Goal: Task Accomplishment & Management: Use online tool/utility

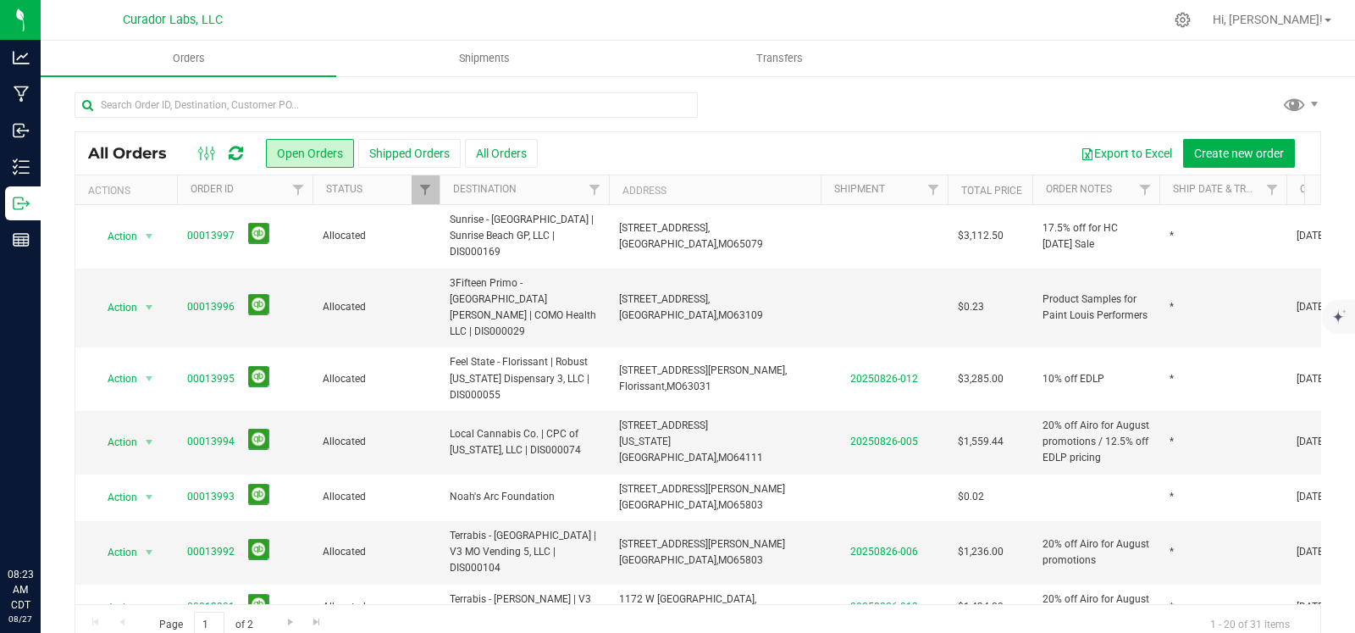
click at [900, 101] on div at bounding box center [698, 111] width 1247 height 39
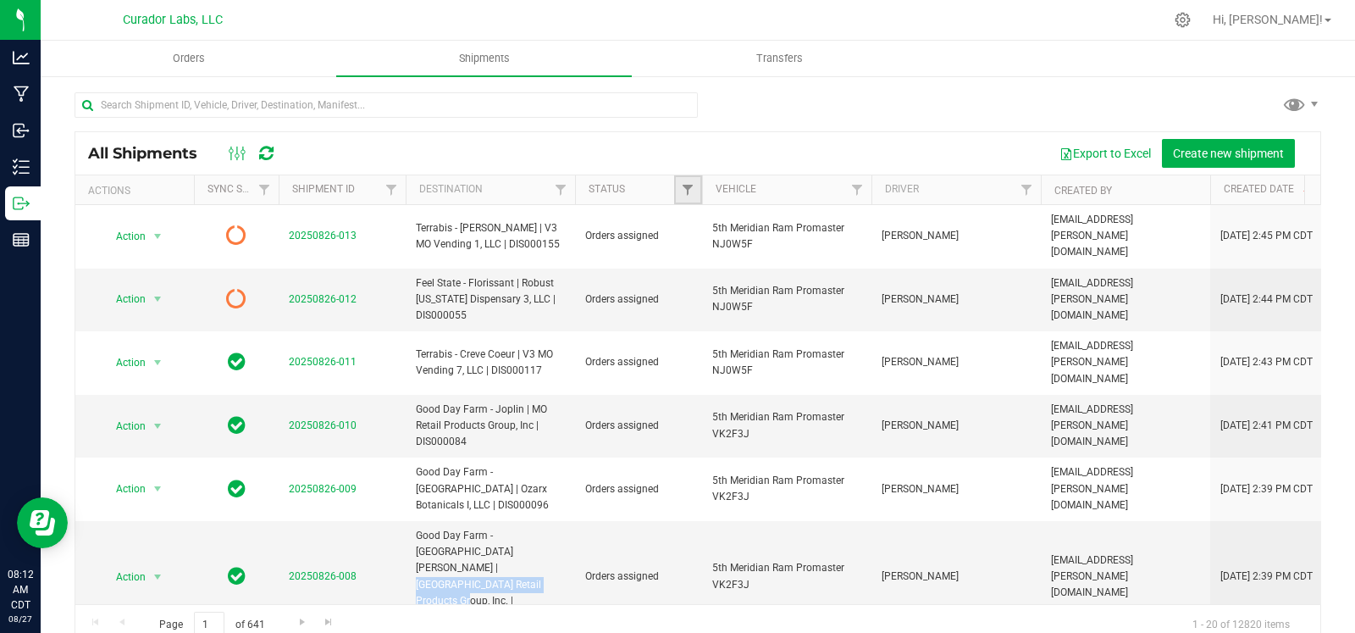
click at [686, 192] on span "Filter" at bounding box center [688, 190] width 14 height 14
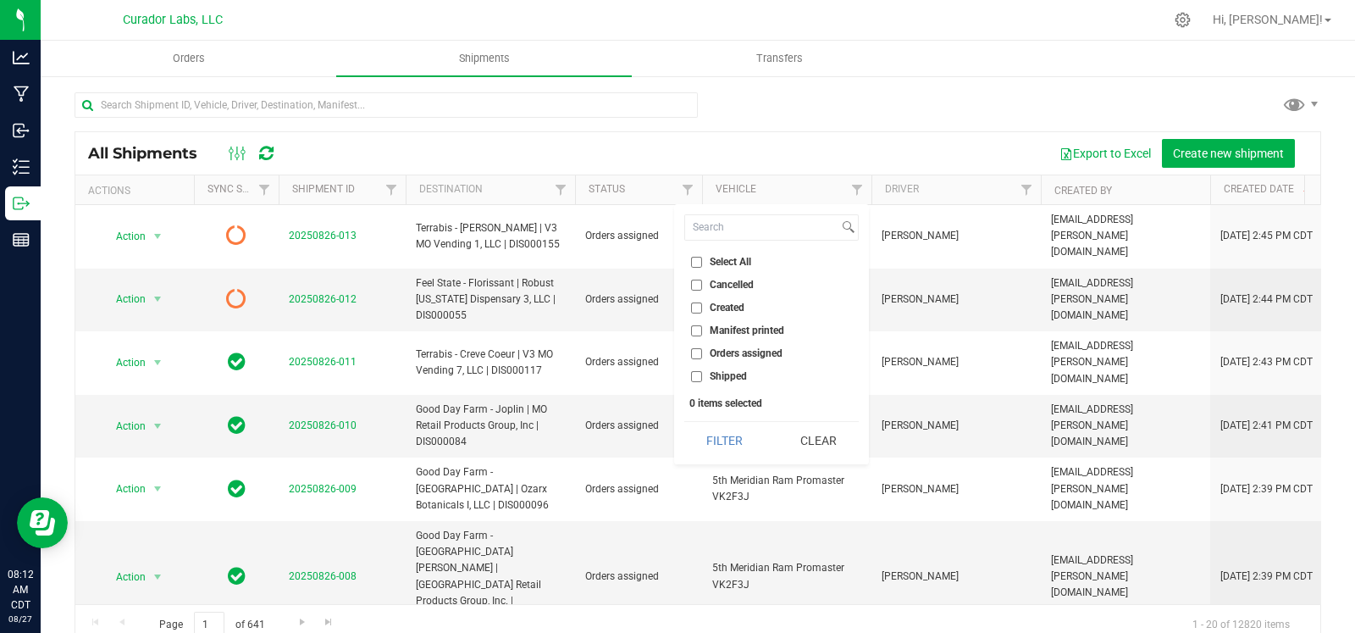
click at [715, 354] on span "Orders assigned" at bounding box center [746, 353] width 73 height 10
click at [702, 354] on input "Orders assigned" at bounding box center [696, 353] width 11 height 11
checkbox input "true"
click at [719, 440] on button "Filter" at bounding box center [724, 440] width 81 height 37
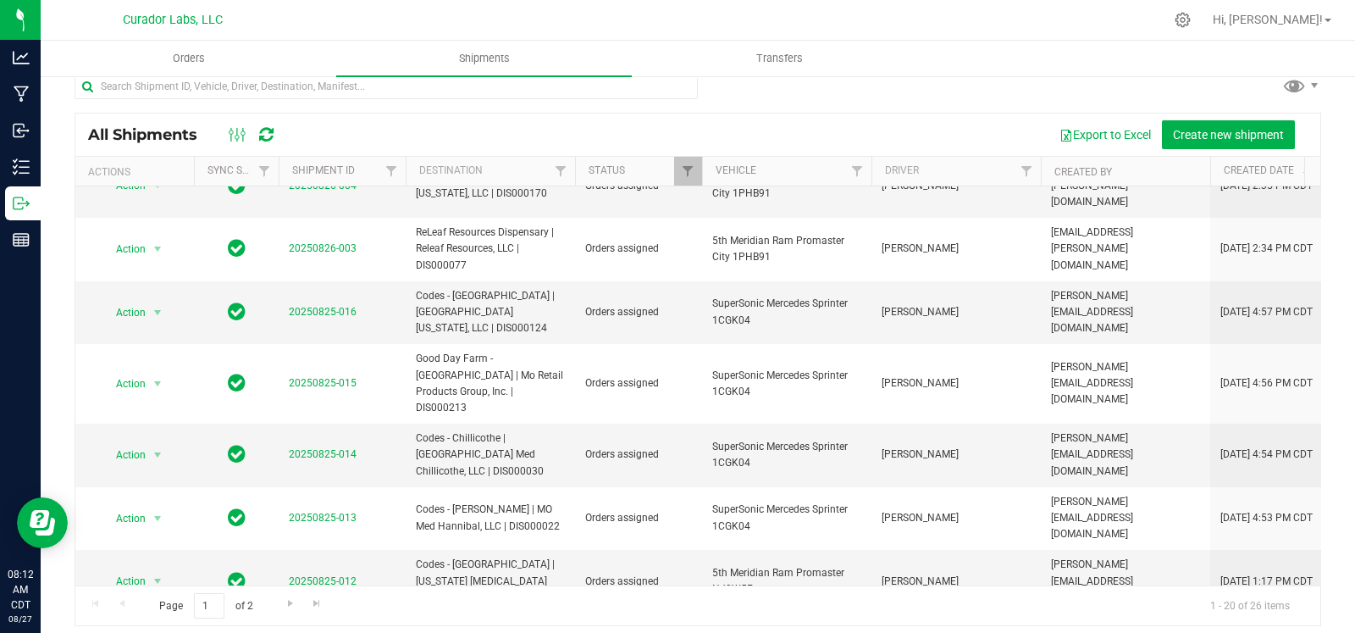
scroll to position [28, 0]
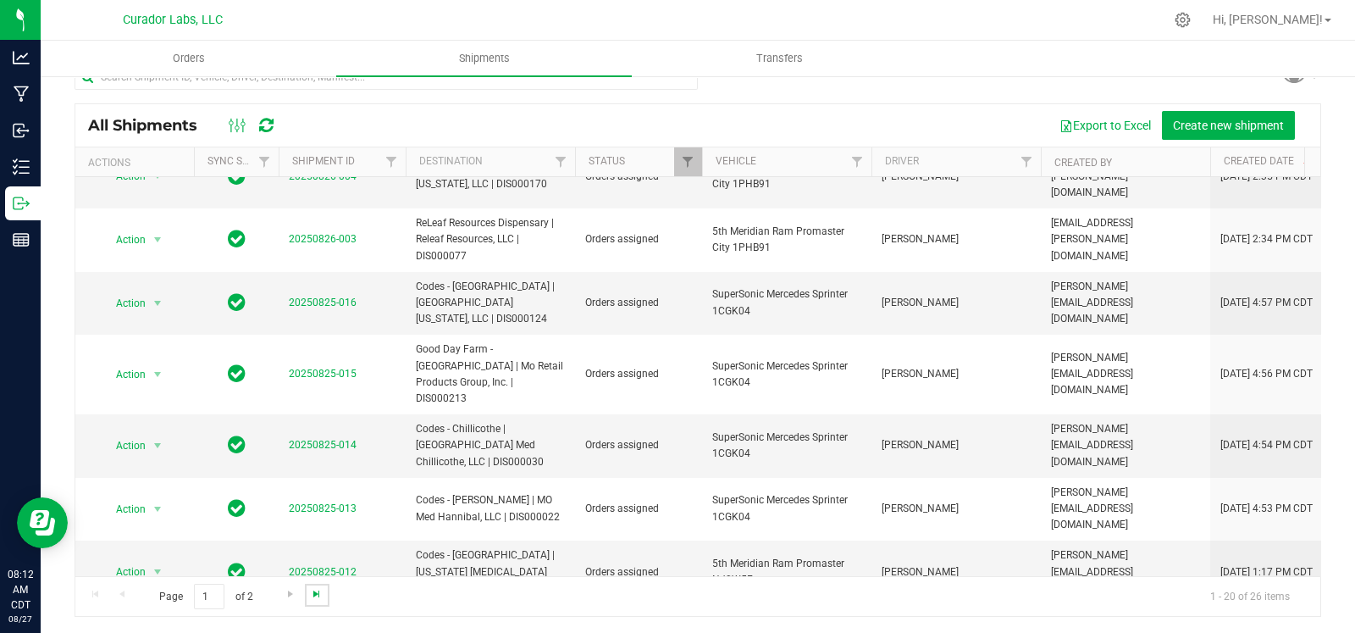
click at [316, 599] on span "Go to the last page" at bounding box center [317, 594] width 14 height 14
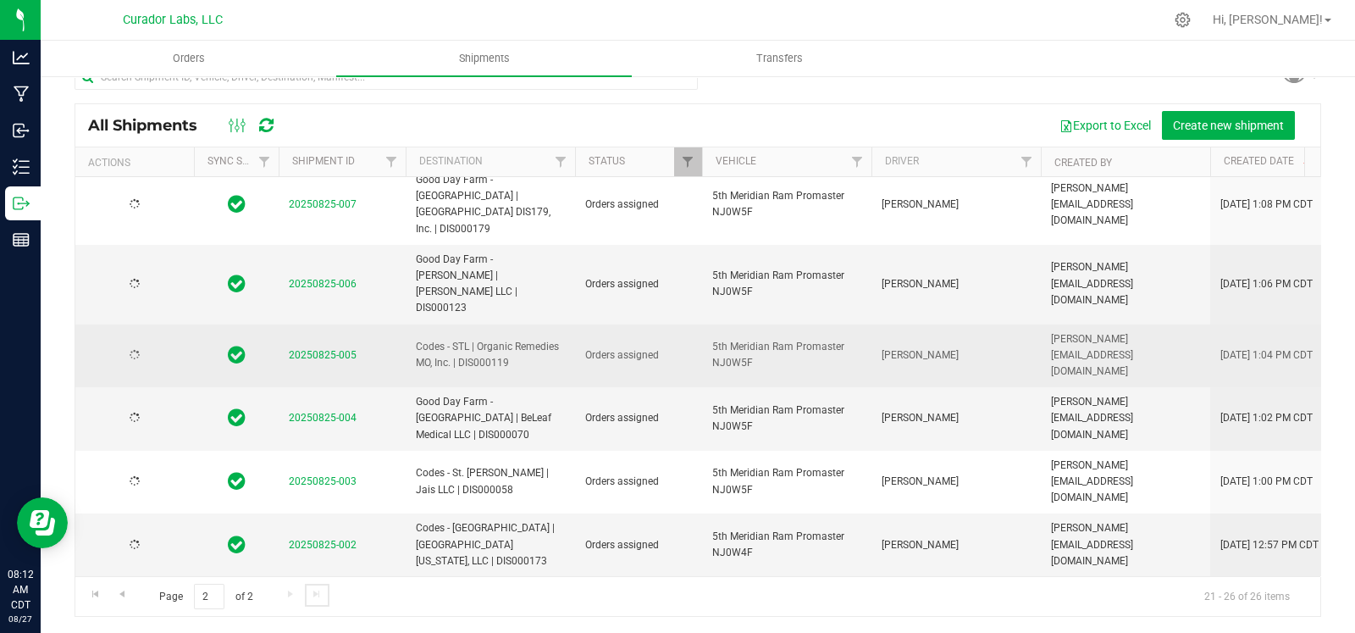
scroll to position [0, 0]
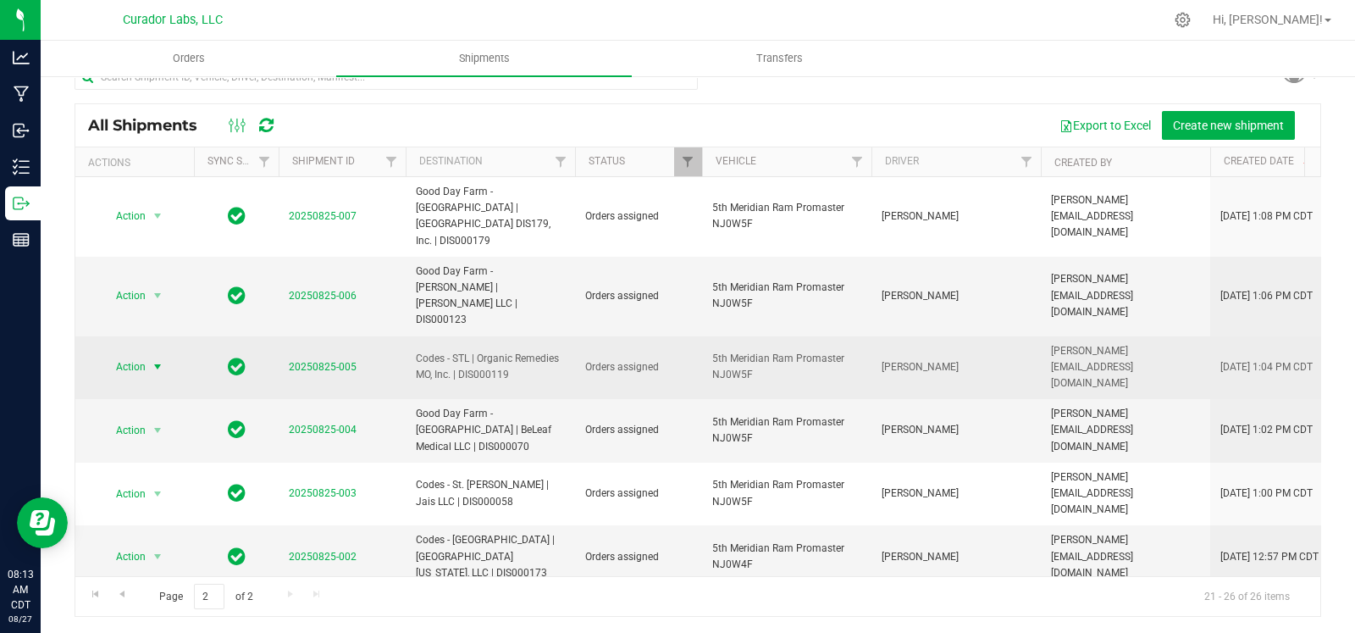
click at [157, 360] on span "select" at bounding box center [158, 367] width 14 height 14
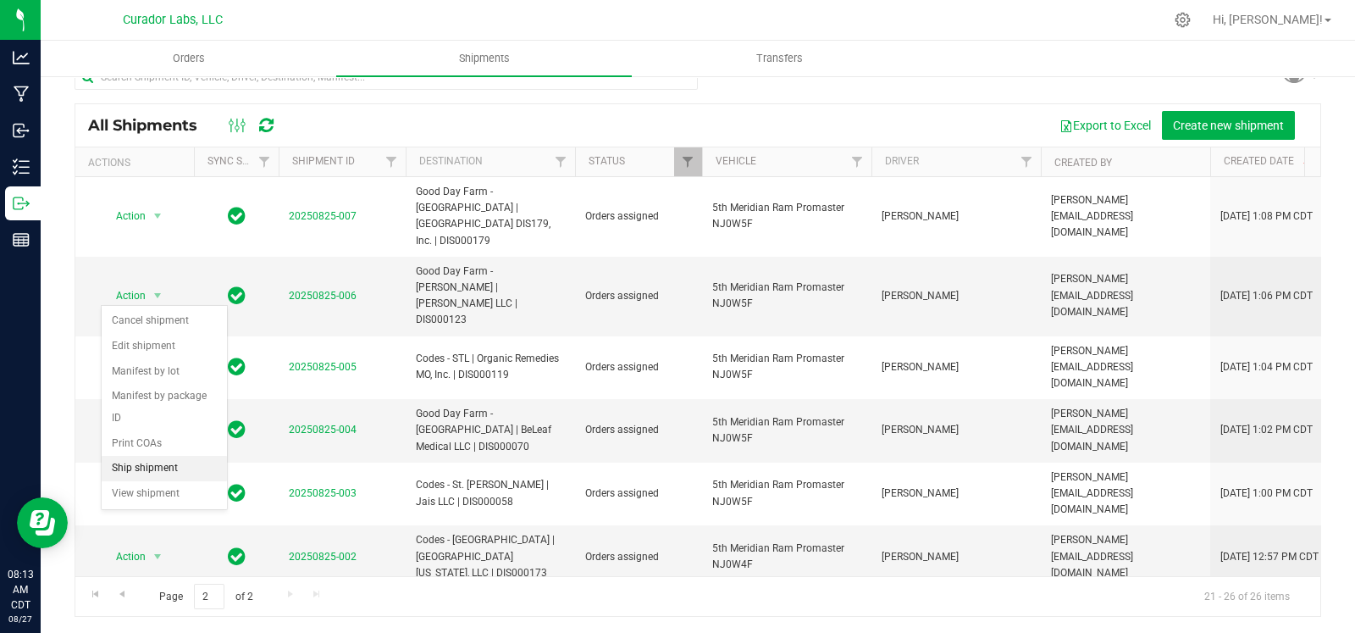
click at [152, 468] on li "Ship shipment" at bounding box center [164, 468] width 125 height 25
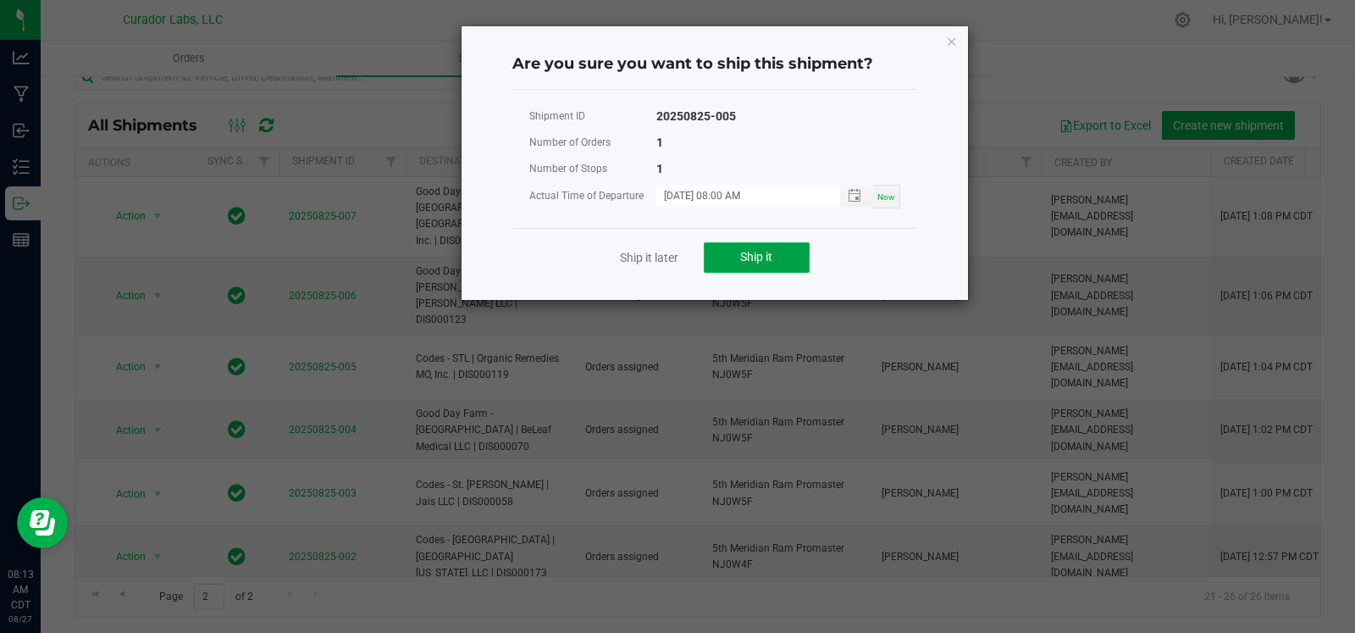
drag, startPoint x: 744, startPoint y: 252, endPoint x: 755, endPoint y: 255, distance: 11.3
click at [744, 253] on span "Ship it" at bounding box center [756, 257] width 32 height 14
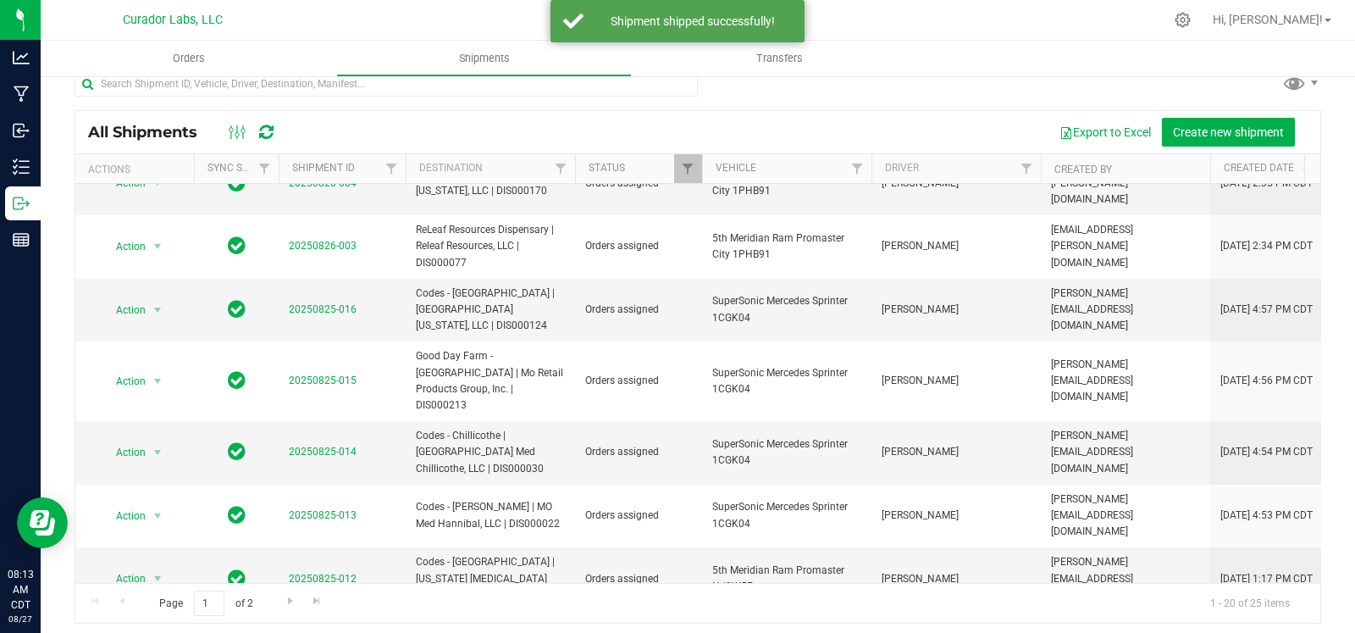
scroll to position [28, 0]
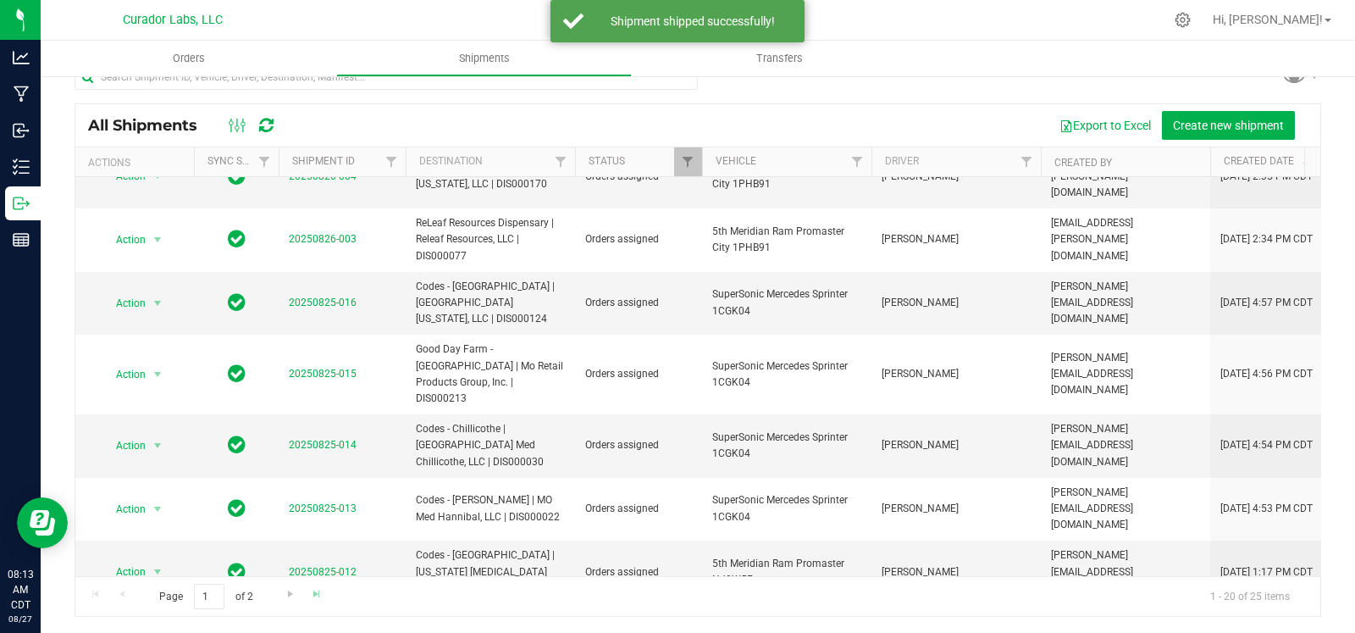
click at [302, 587] on div "Page 1 of 2 1 - 20 of 25 items" at bounding box center [697, 596] width 1245 height 41
click at [305, 594] on link "Go to the last page" at bounding box center [317, 595] width 25 height 23
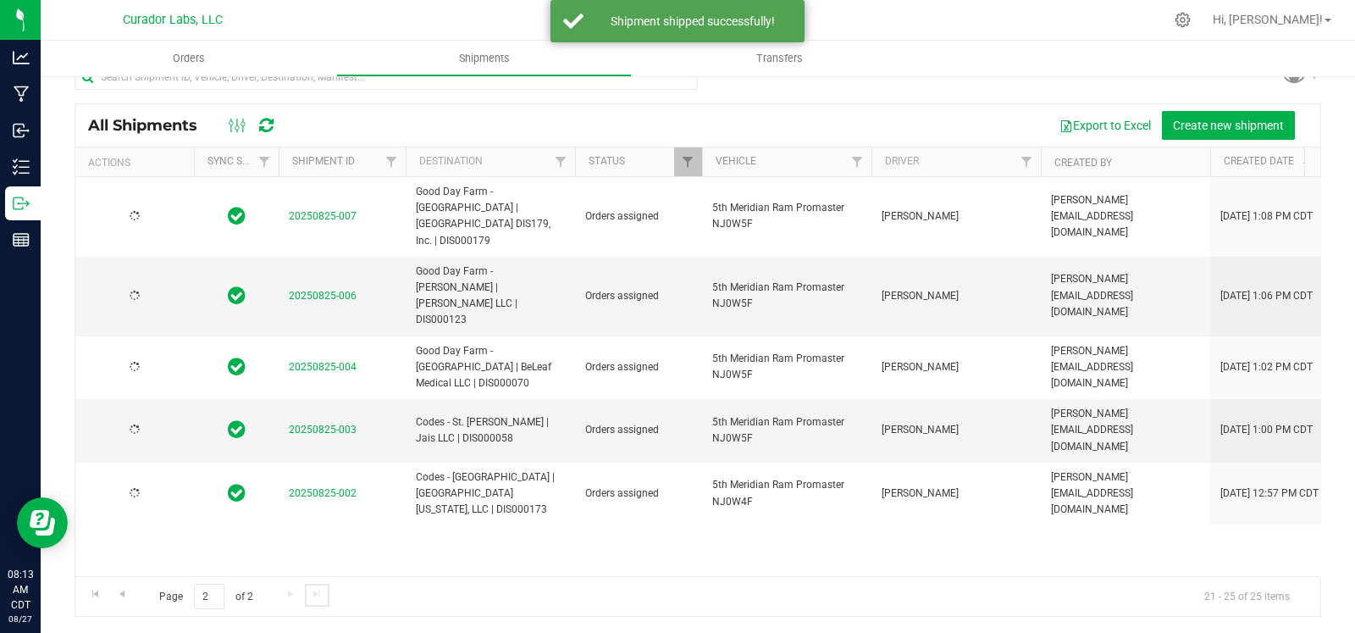
scroll to position [0, 0]
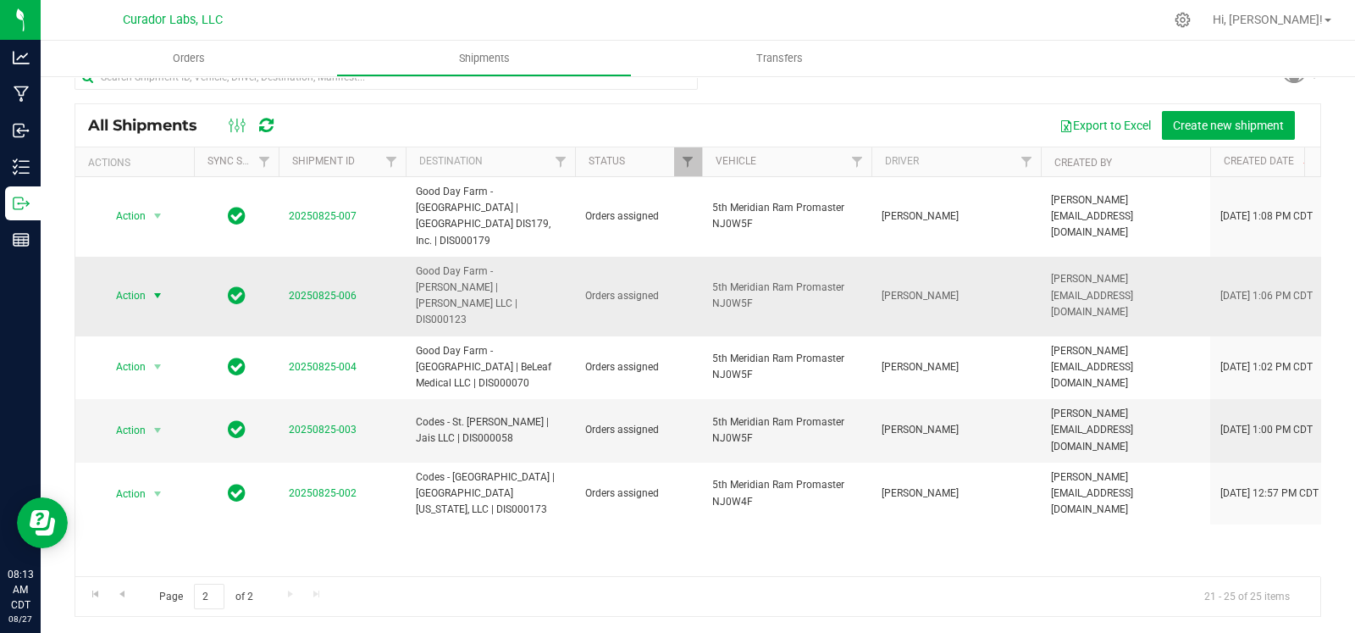
click at [149, 284] on span "select" at bounding box center [157, 296] width 21 height 24
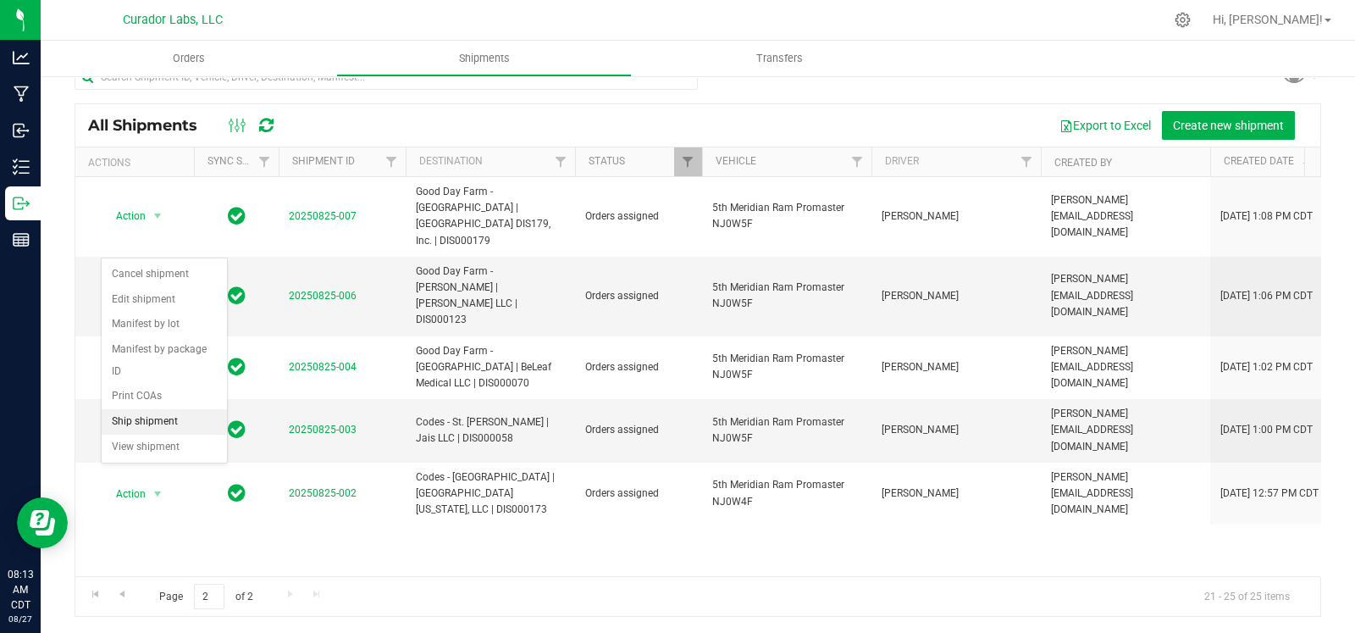
drag, startPoint x: 147, startPoint y: 419, endPoint x: 185, endPoint y: 423, distance: 38.3
click at [147, 420] on li "Ship shipment" at bounding box center [164, 421] width 125 height 25
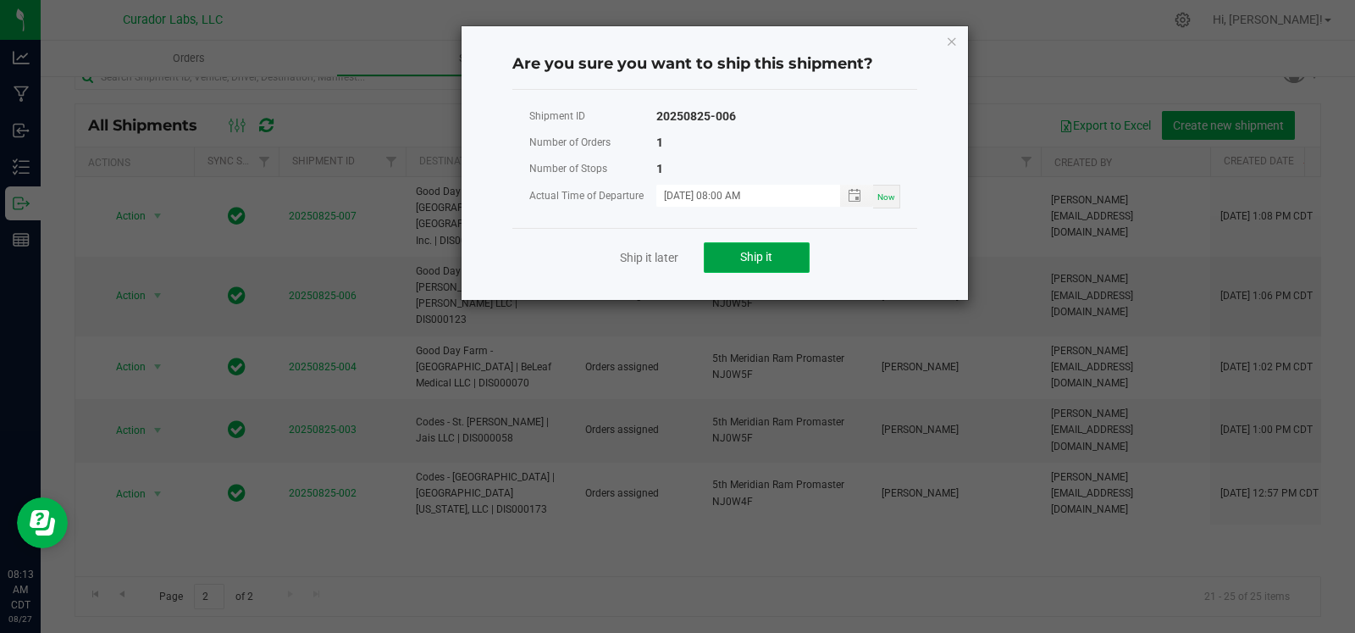
click at [744, 263] on span "Ship it" at bounding box center [756, 257] width 32 height 14
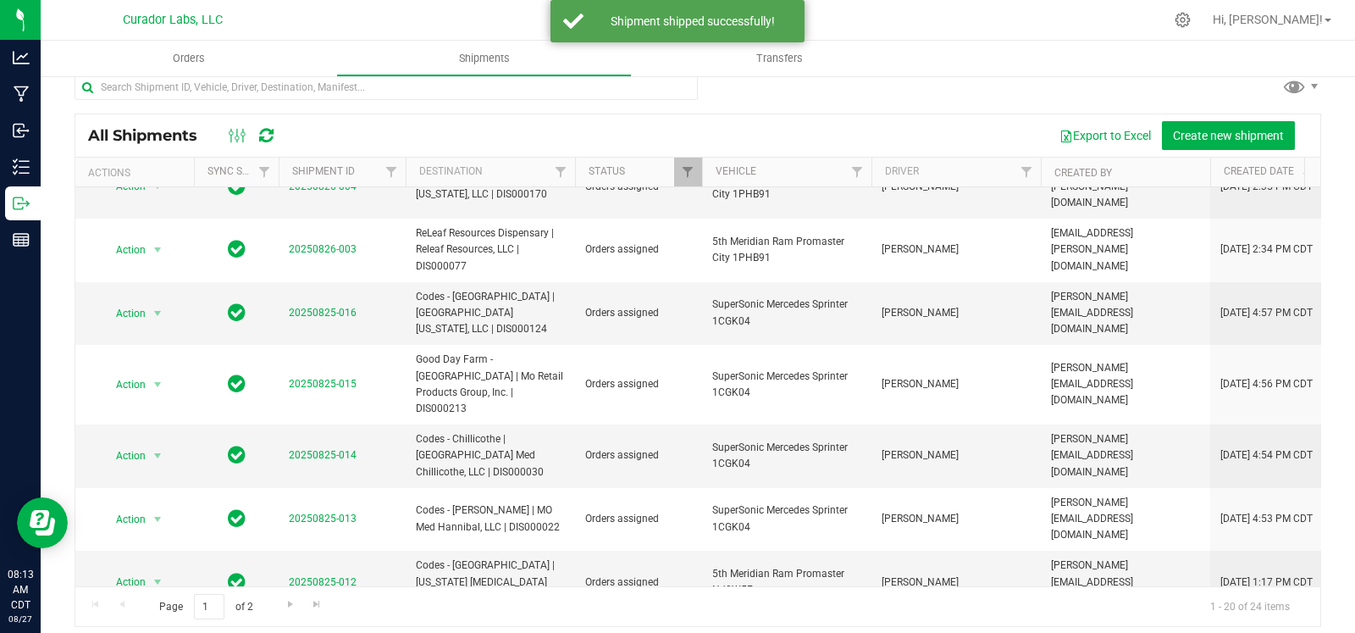
scroll to position [28, 0]
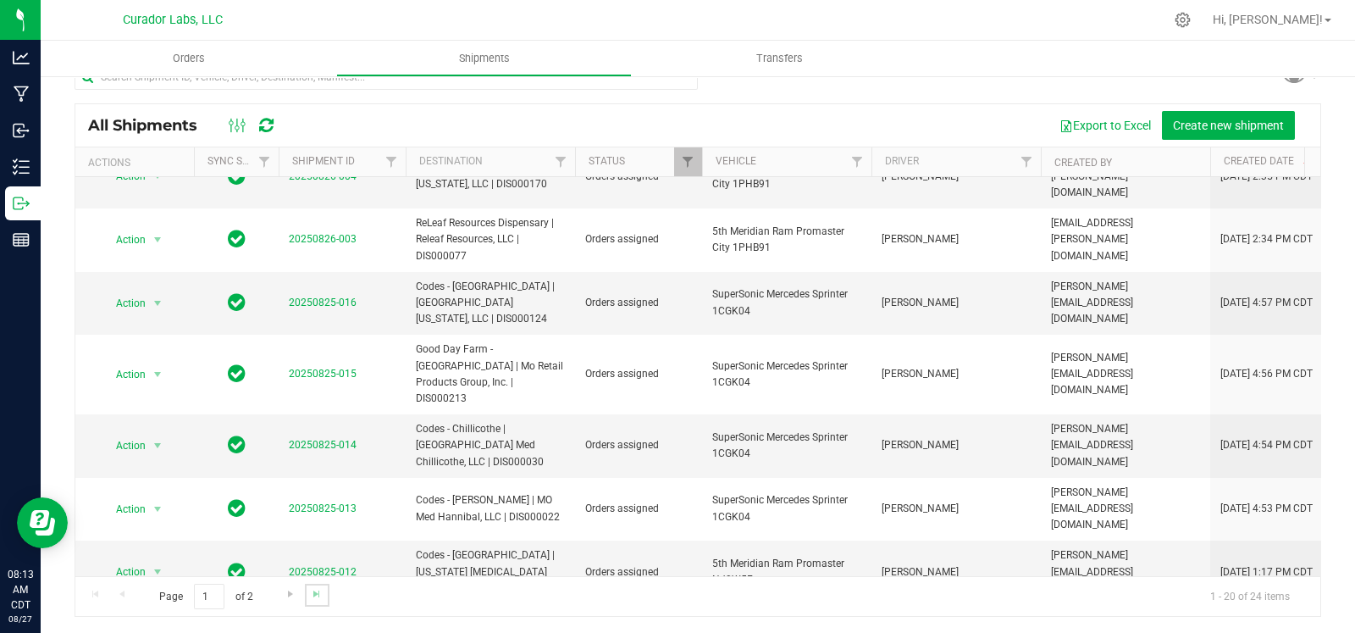
click at [313, 584] on link "Go to the last page" at bounding box center [317, 595] width 25 height 23
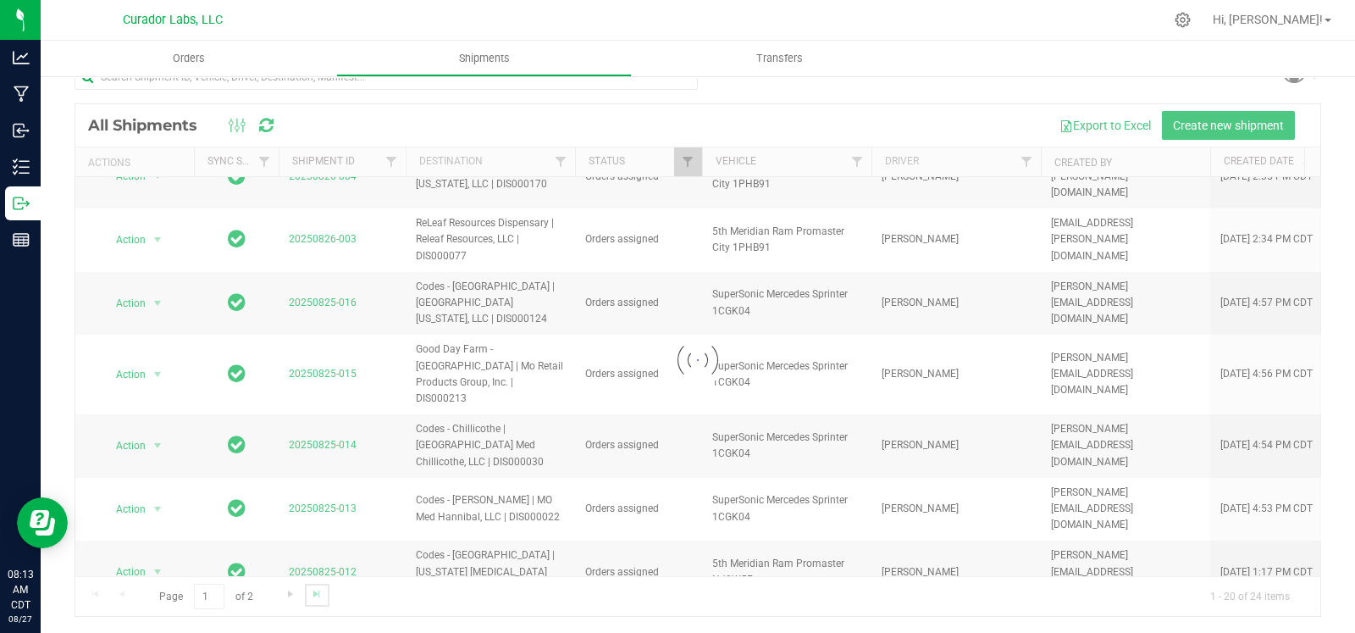
scroll to position [0, 0]
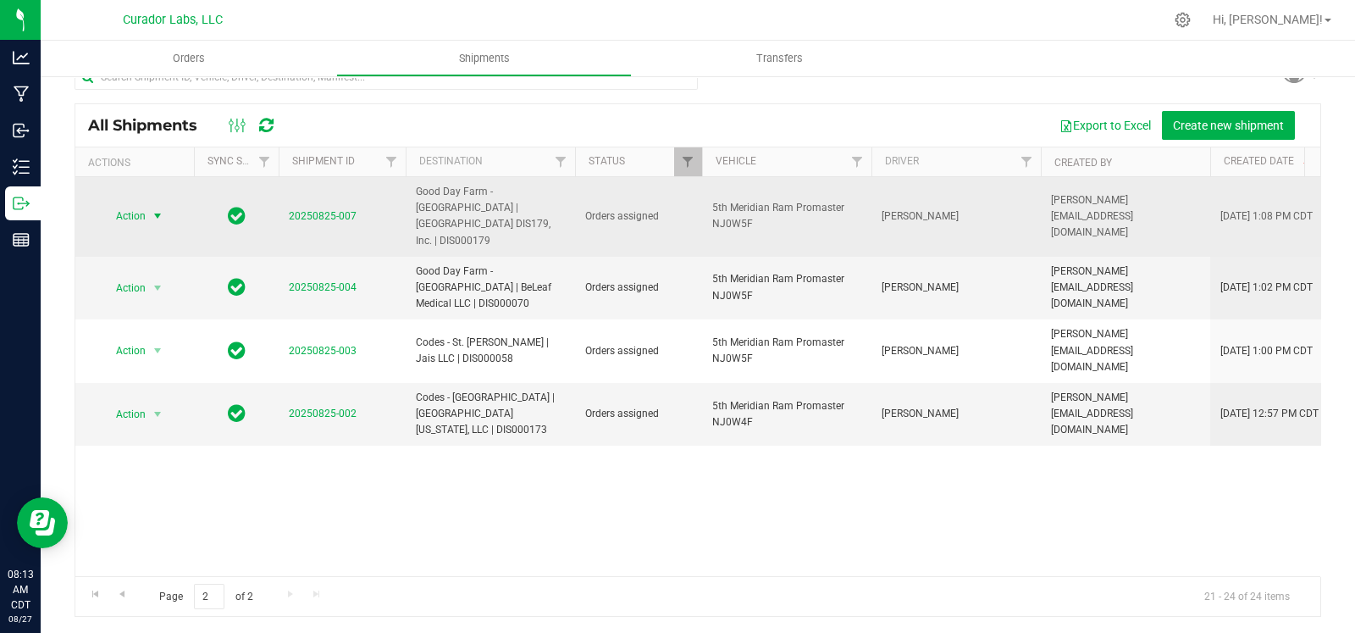
click at [161, 209] on span "select" at bounding box center [158, 216] width 14 height 14
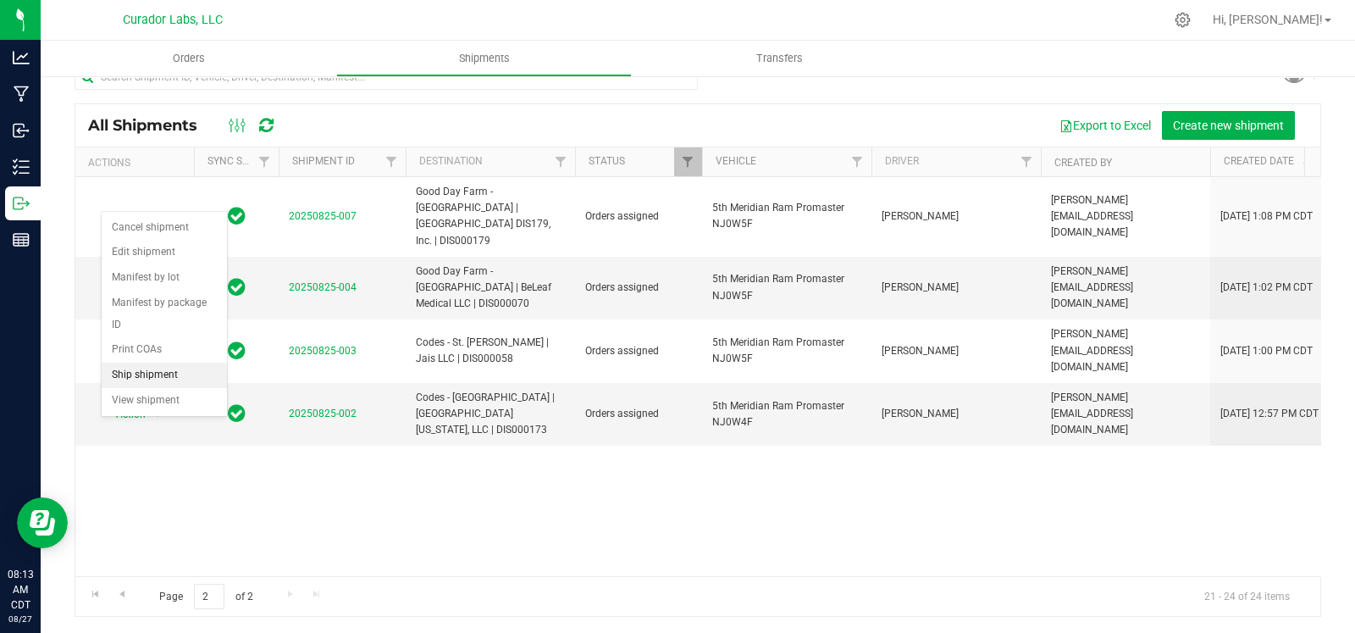
click at [169, 374] on li "Ship shipment" at bounding box center [164, 375] width 125 height 25
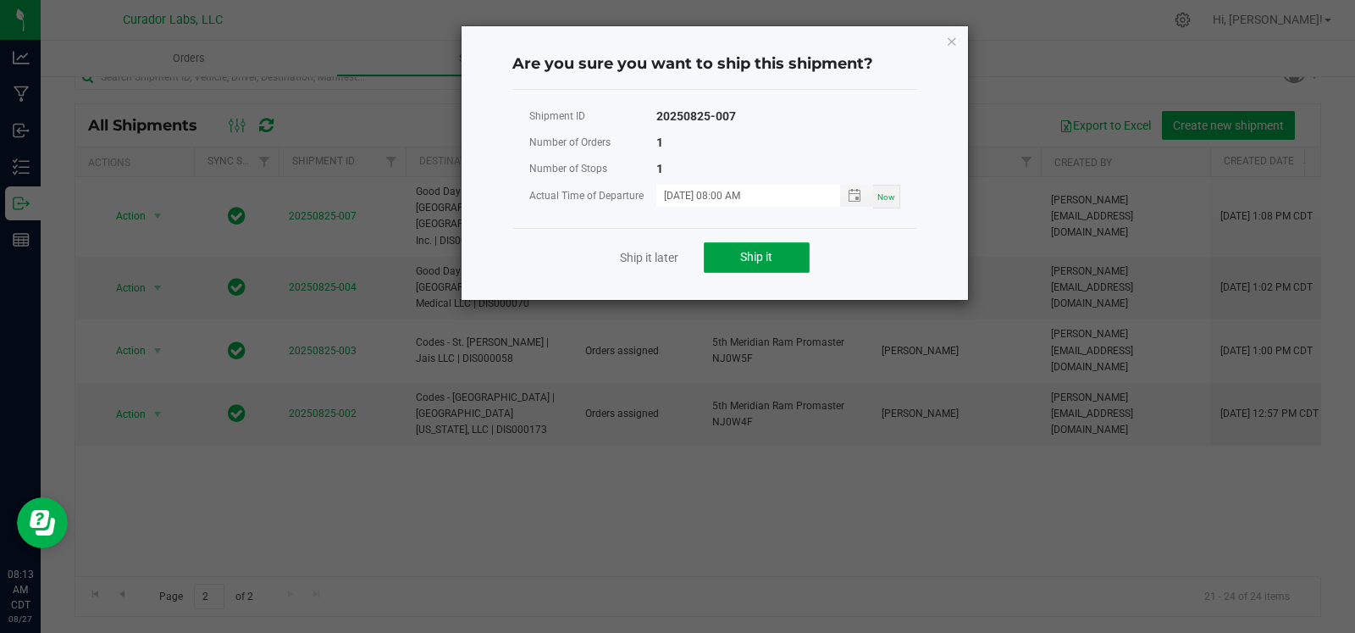
click at [799, 242] on button "Ship it" at bounding box center [757, 257] width 106 height 30
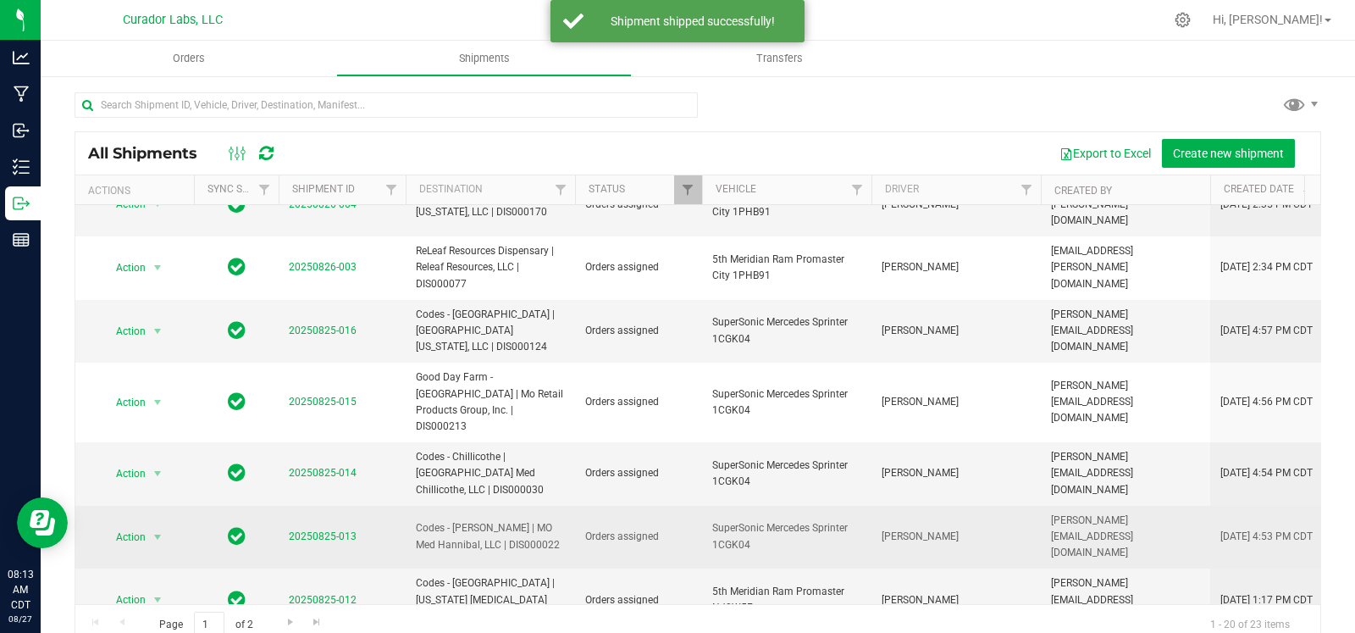
scroll to position [28, 0]
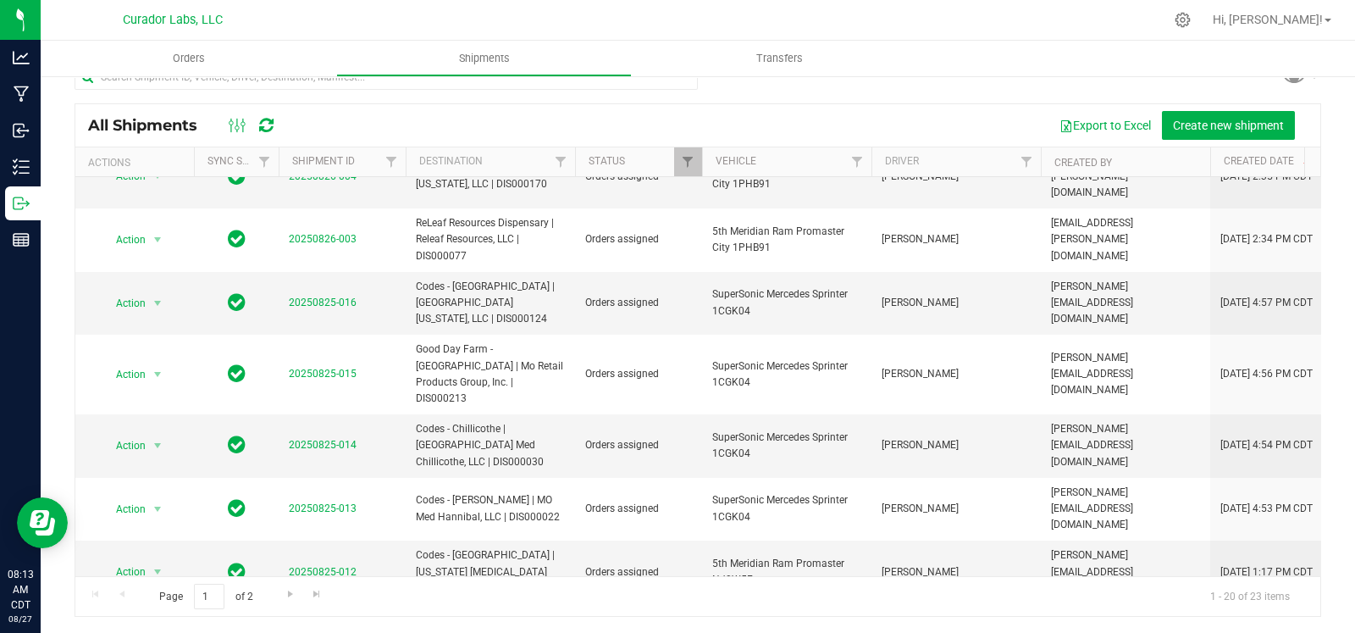
click at [178, 478] on li "Ship shipment" at bounding box center [164, 484] width 125 height 25
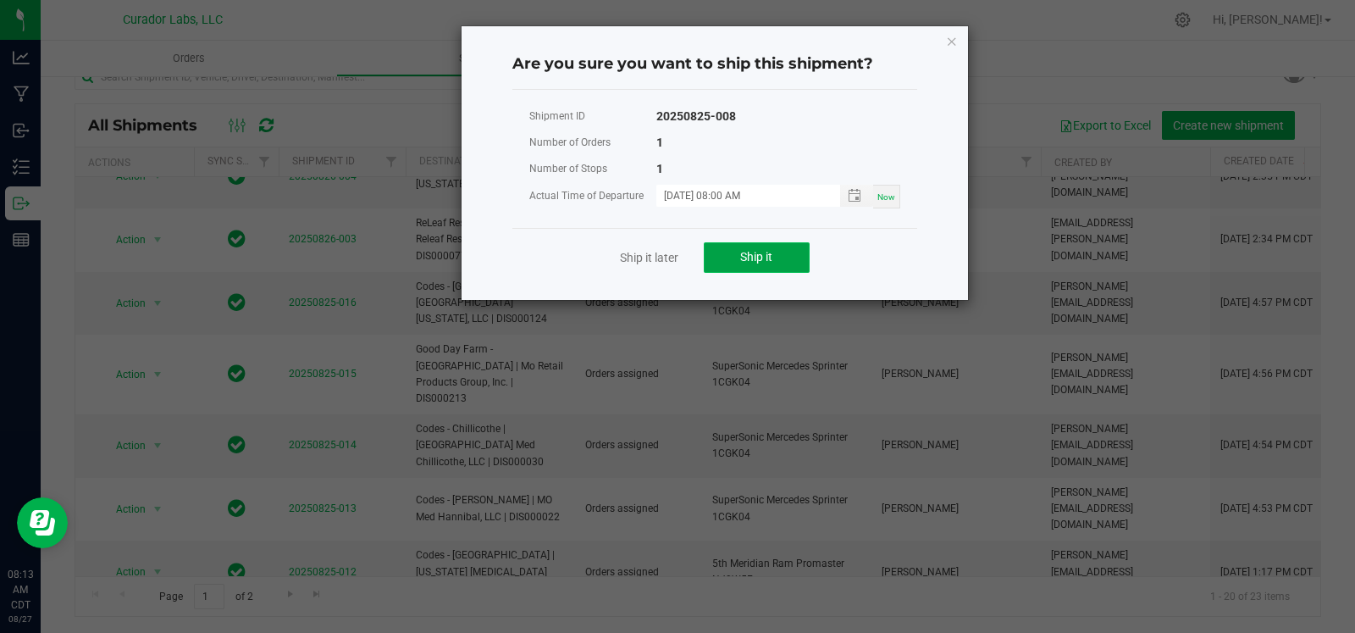
click at [747, 253] on span "Ship it" at bounding box center [756, 257] width 32 height 14
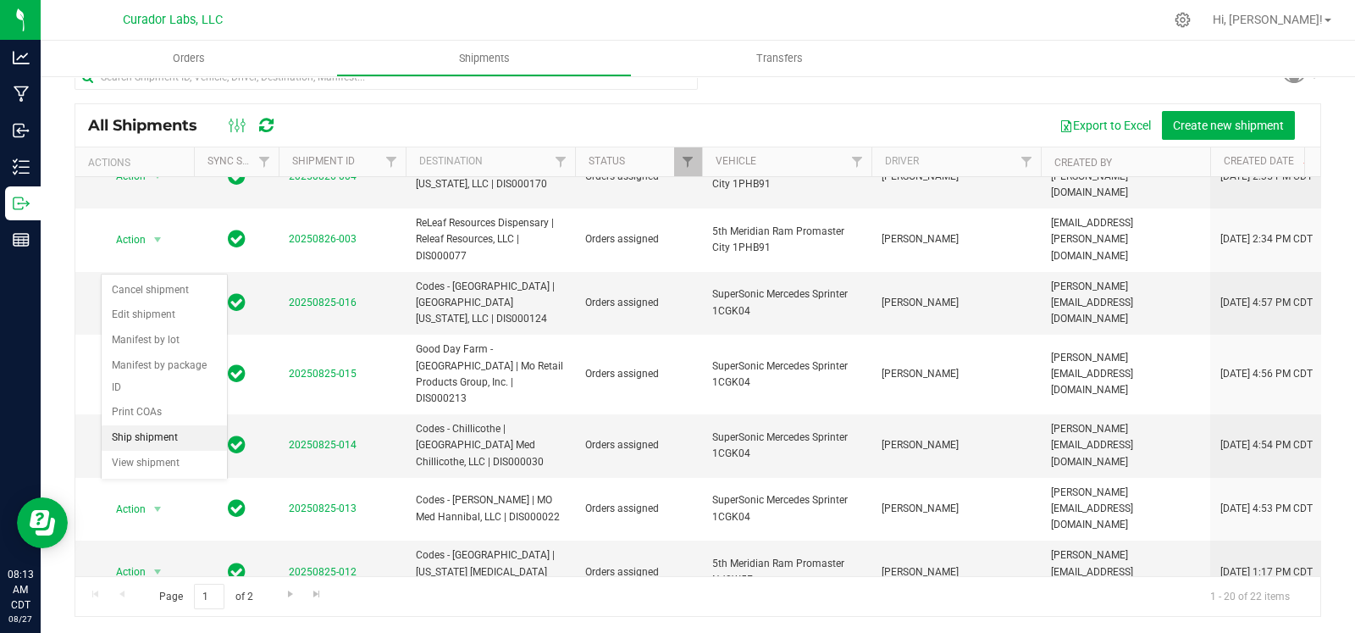
click at [161, 436] on li "Ship shipment" at bounding box center [164, 437] width 125 height 25
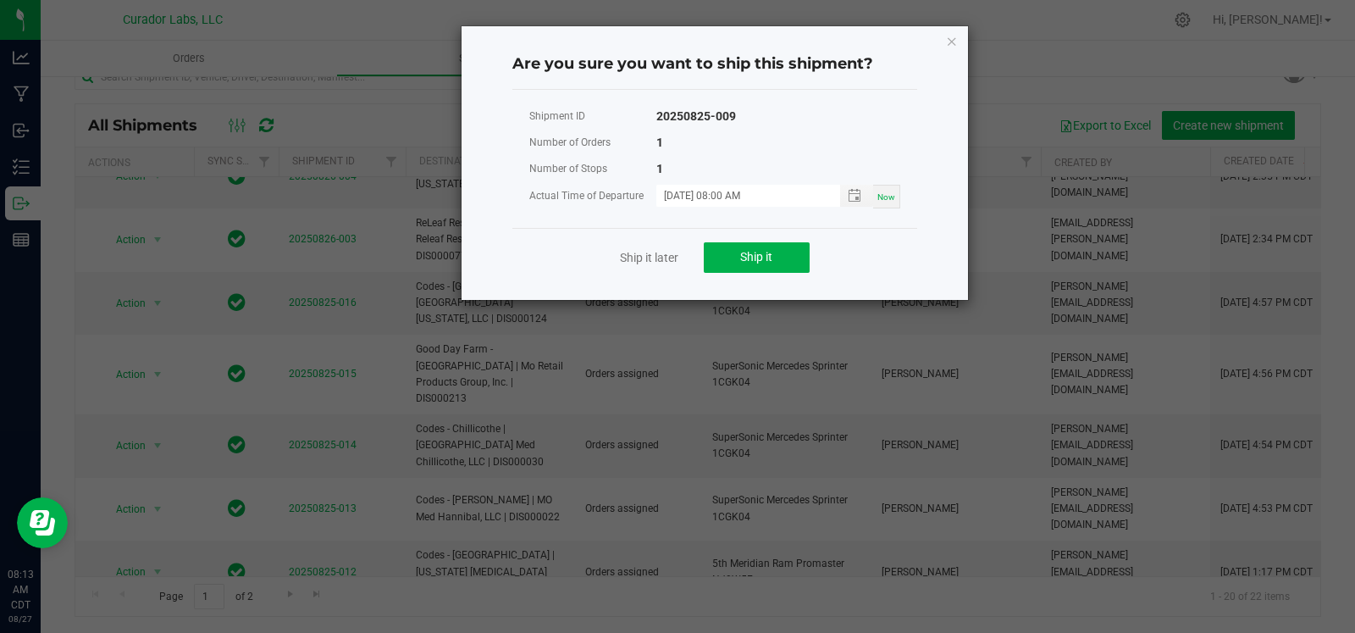
click at [716, 273] on div "Ship it later Ship it" at bounding box center [714, 257] width 405 height 58
click at [733, 261] on button "Ship it" at bounding box center [757, 257] width 106 height 30
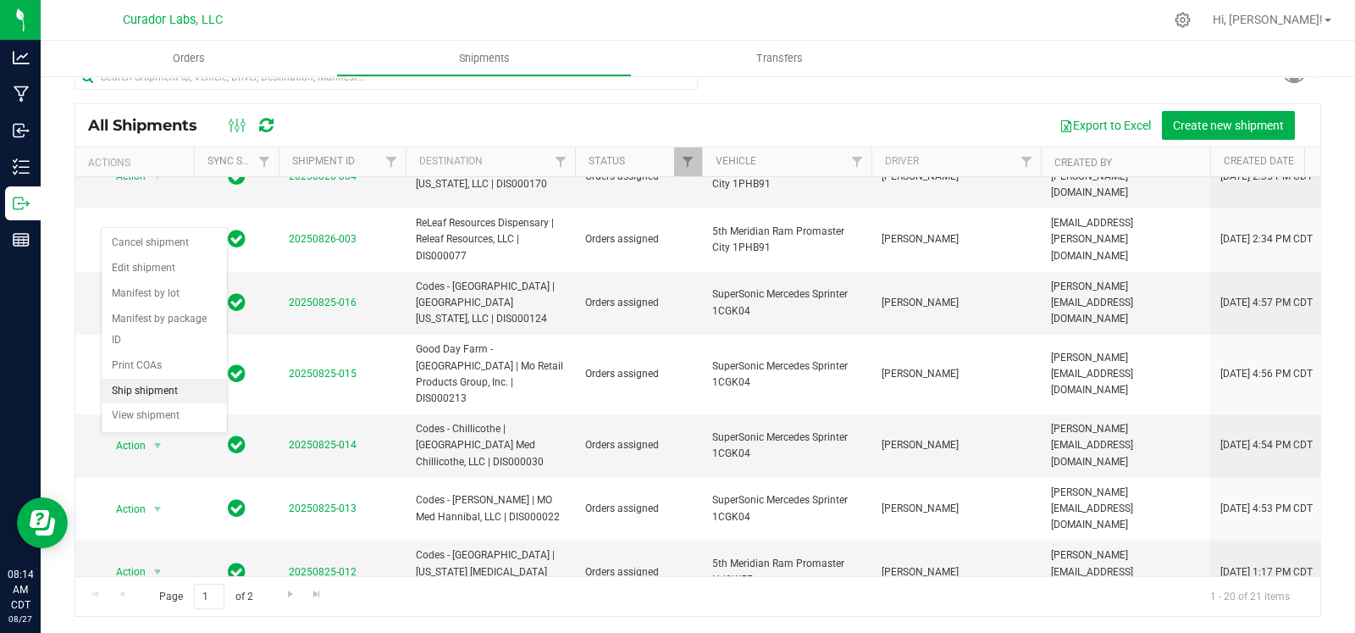
click at [140, 390] on li "Ship shipment" at bounding box center [164, 391] width 125 height 25
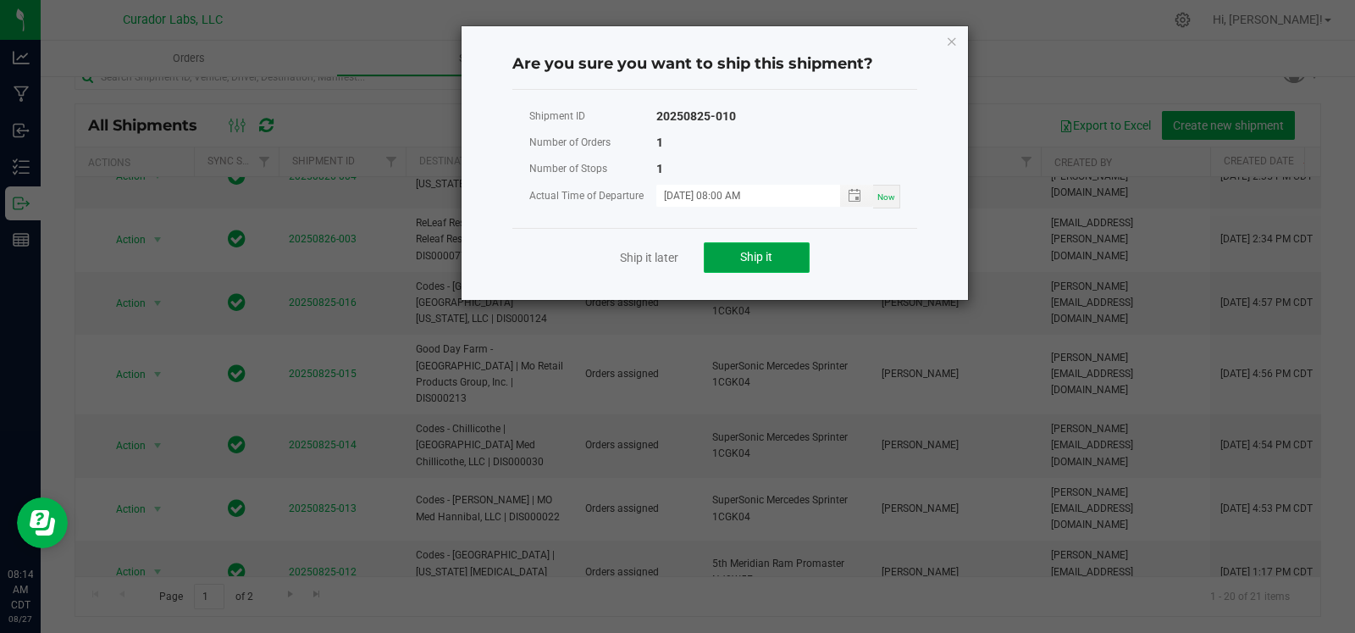
click at [800, 252] on button "Ship it" at bounding box center [757, 257] width 106 height 30
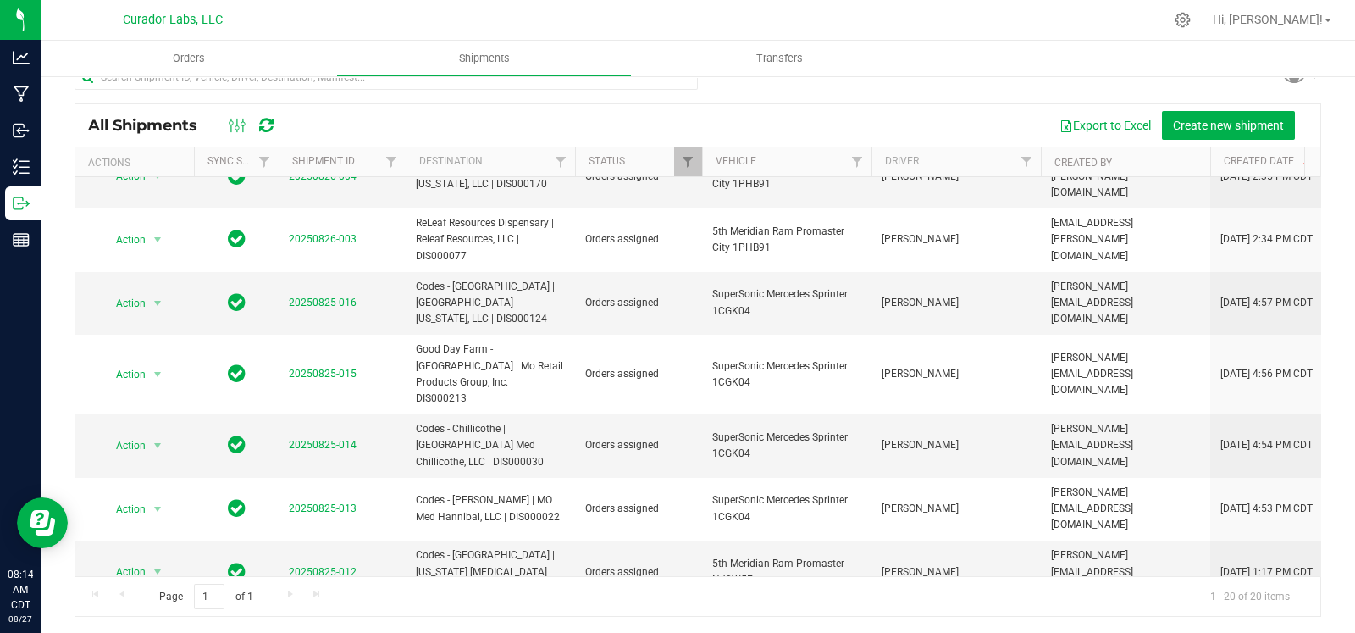
click at [159, 628] on span "select" at bounding box center [158, 635] width 14 height 14
click at [148, 573] on li "Ship shipment" at bounding box center [164, 571] width 125 height 25
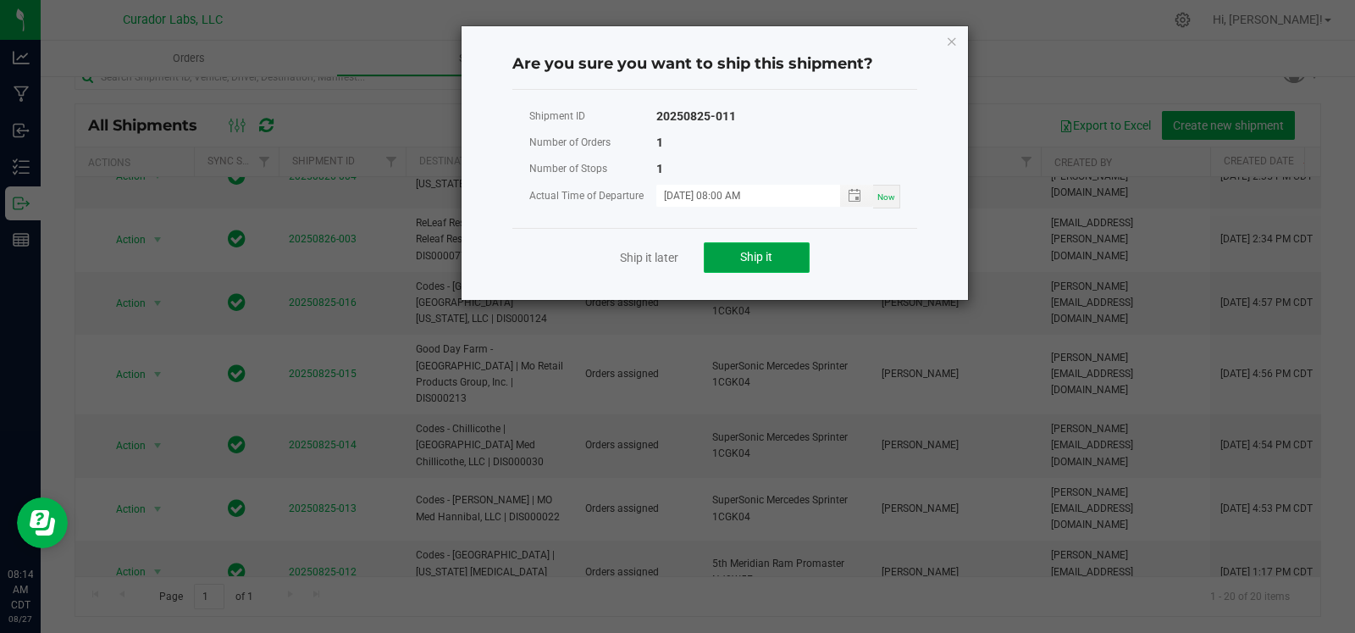
click at [752, 251] on span "Ship it" at bounding box center [756, 257] width 32 height 14
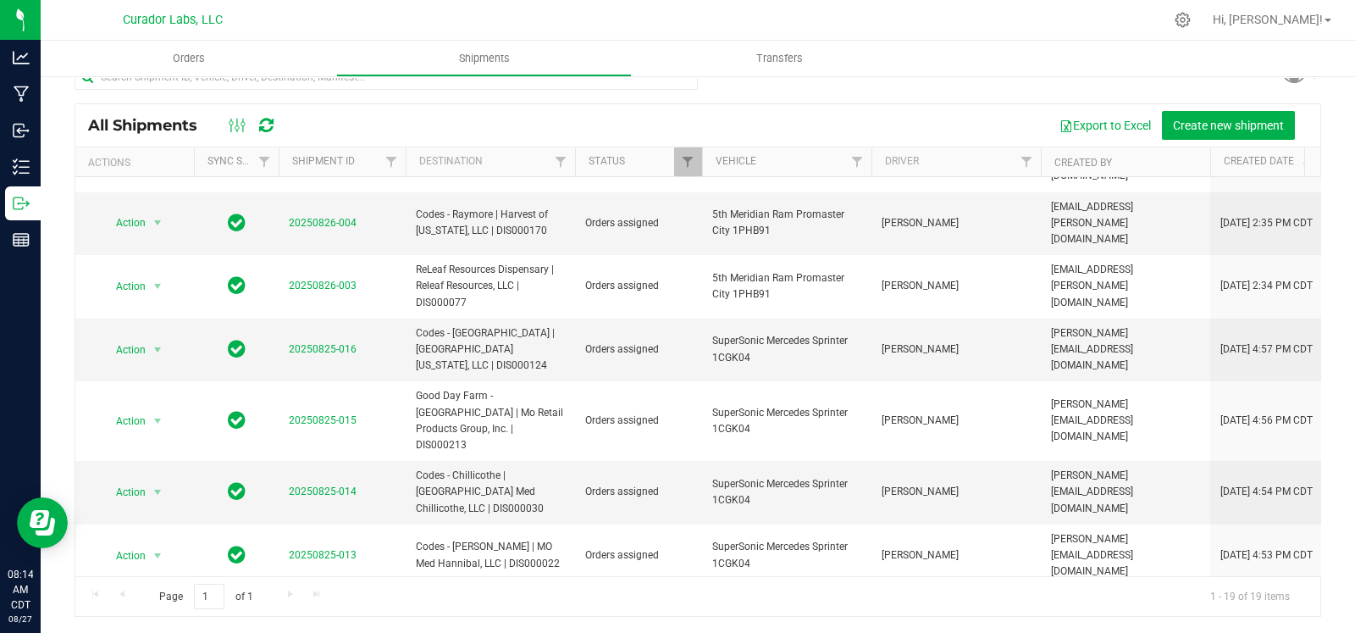
click at [145, 387] on li "Ship shipment" at bounding box center [164, 391] width 125 height 25
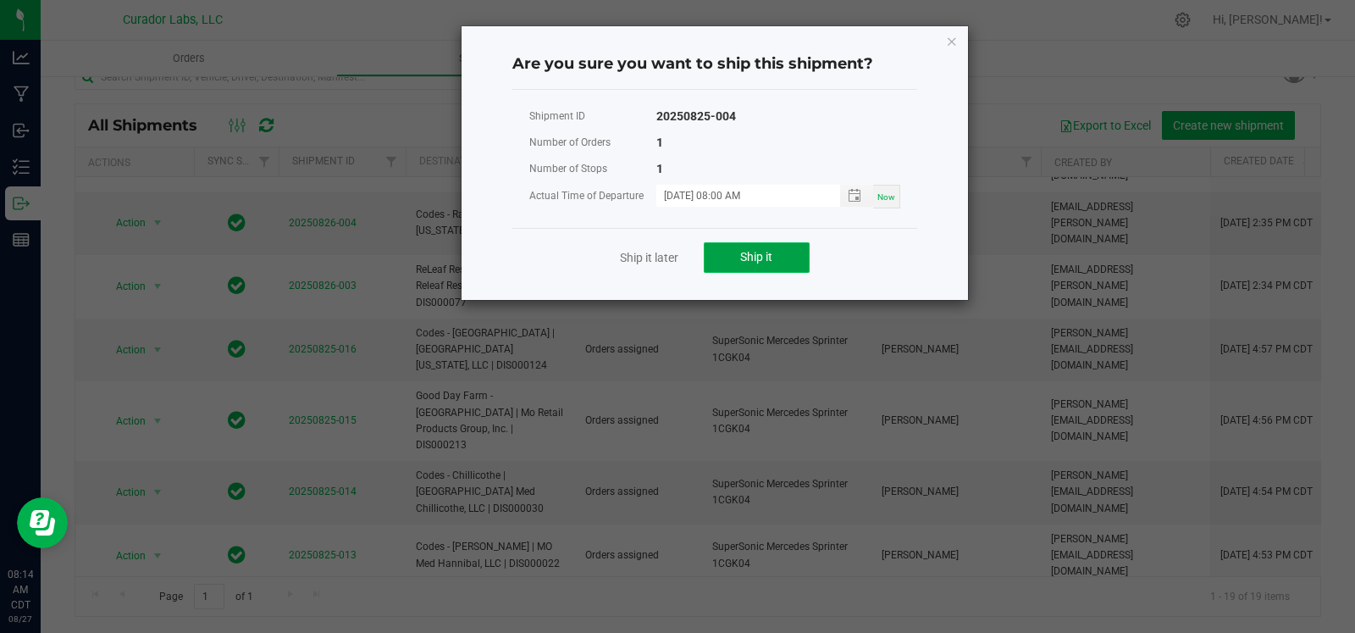
click at [775, 256] on button "Ship it" at bounding box center [757, 257] width 106 height 30
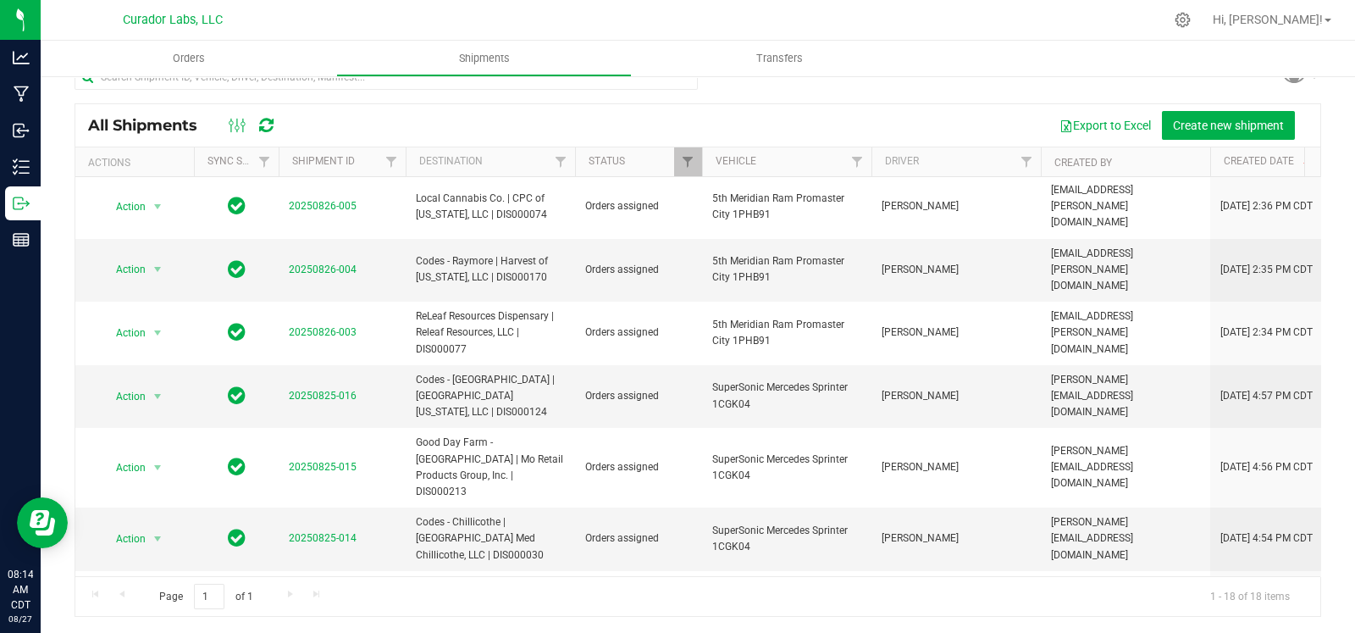
click at [157, 371] on li "Ship shipment" at bounding box center [164, 383] width 125 height 25
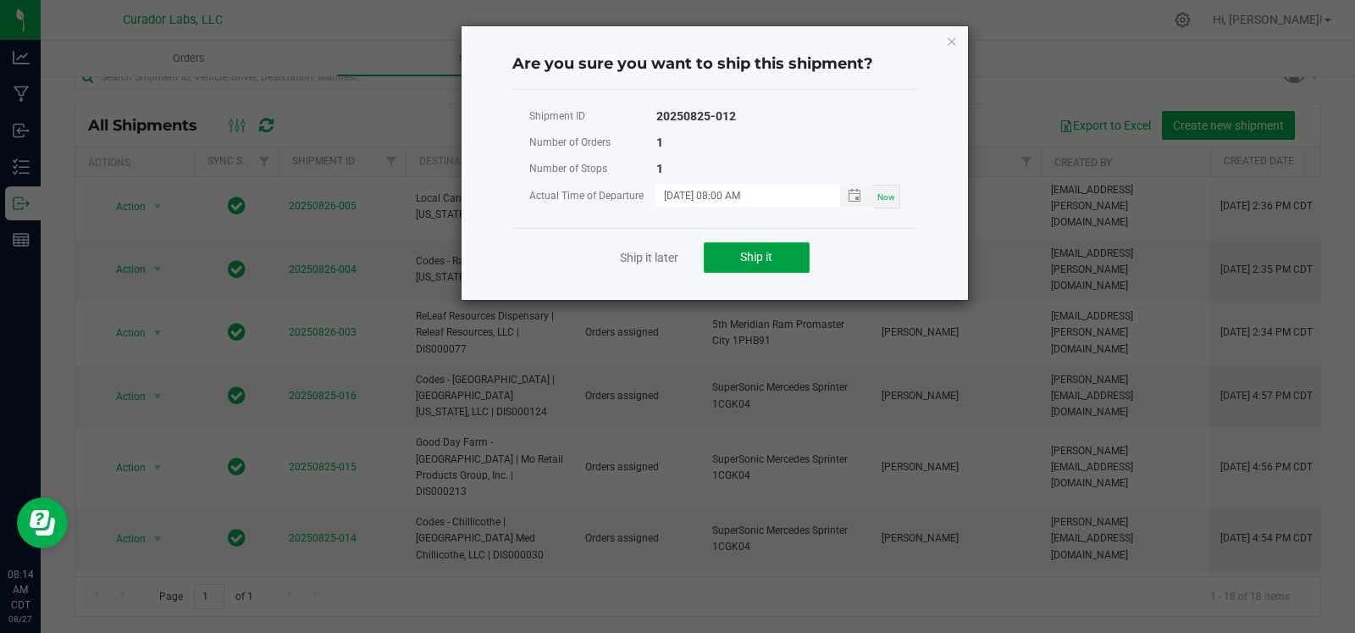
click at [750, 264] on button "Ship it" at bounding box center [757, 257] width 106 height 30
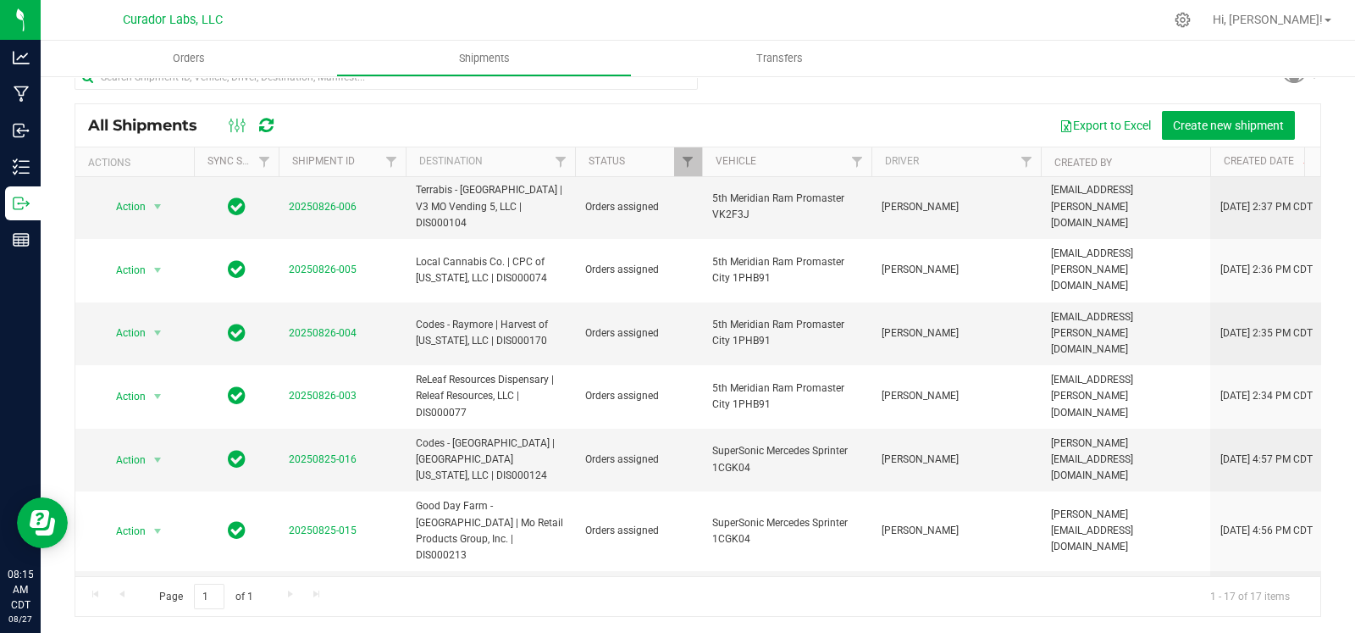
click at [155, 435] on li "Ship shipment" at bounding box center [164, 437] width 125 height 25
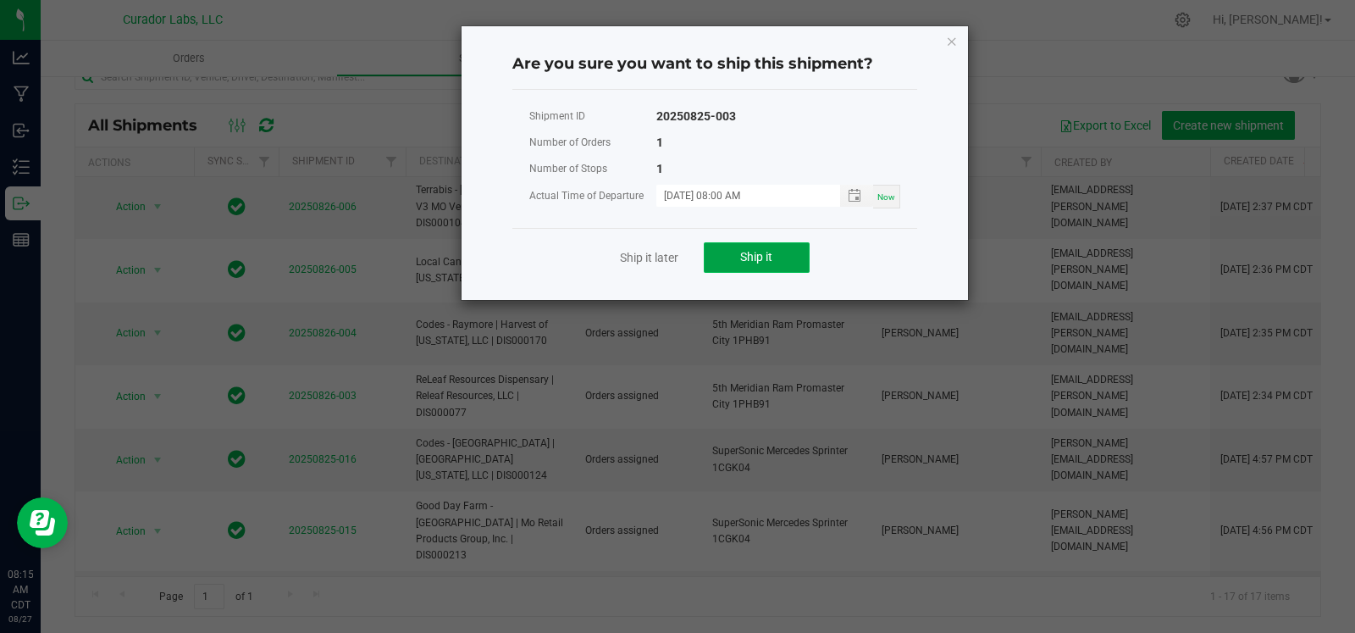
click at [750, 247] on button "Ship it" at bounding box center [757, 257] width 106 height 30
